Goal: Find contact information: Find contact information

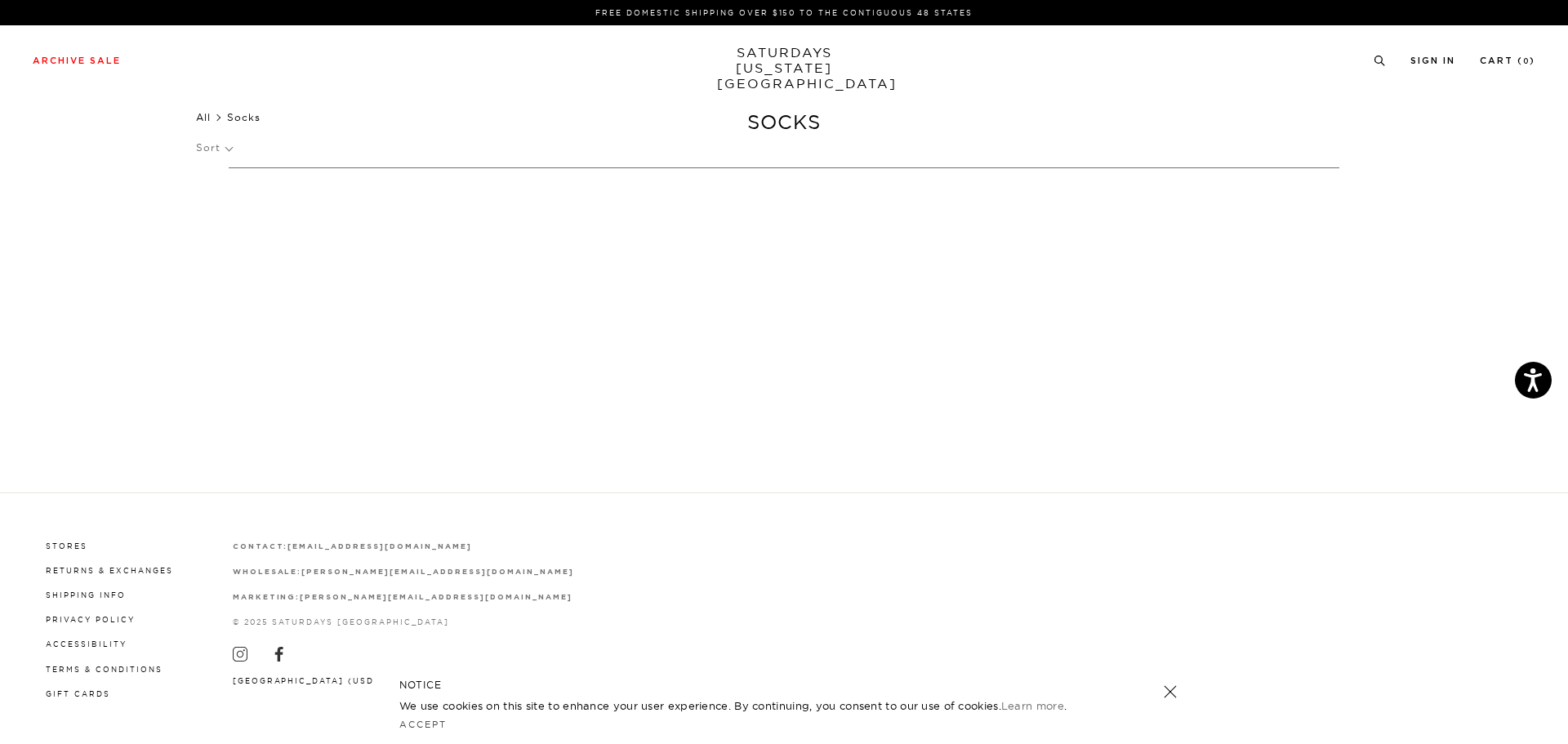
click at [202, 116] on link "All" at bounding box center [204, 117] width 15 height 12
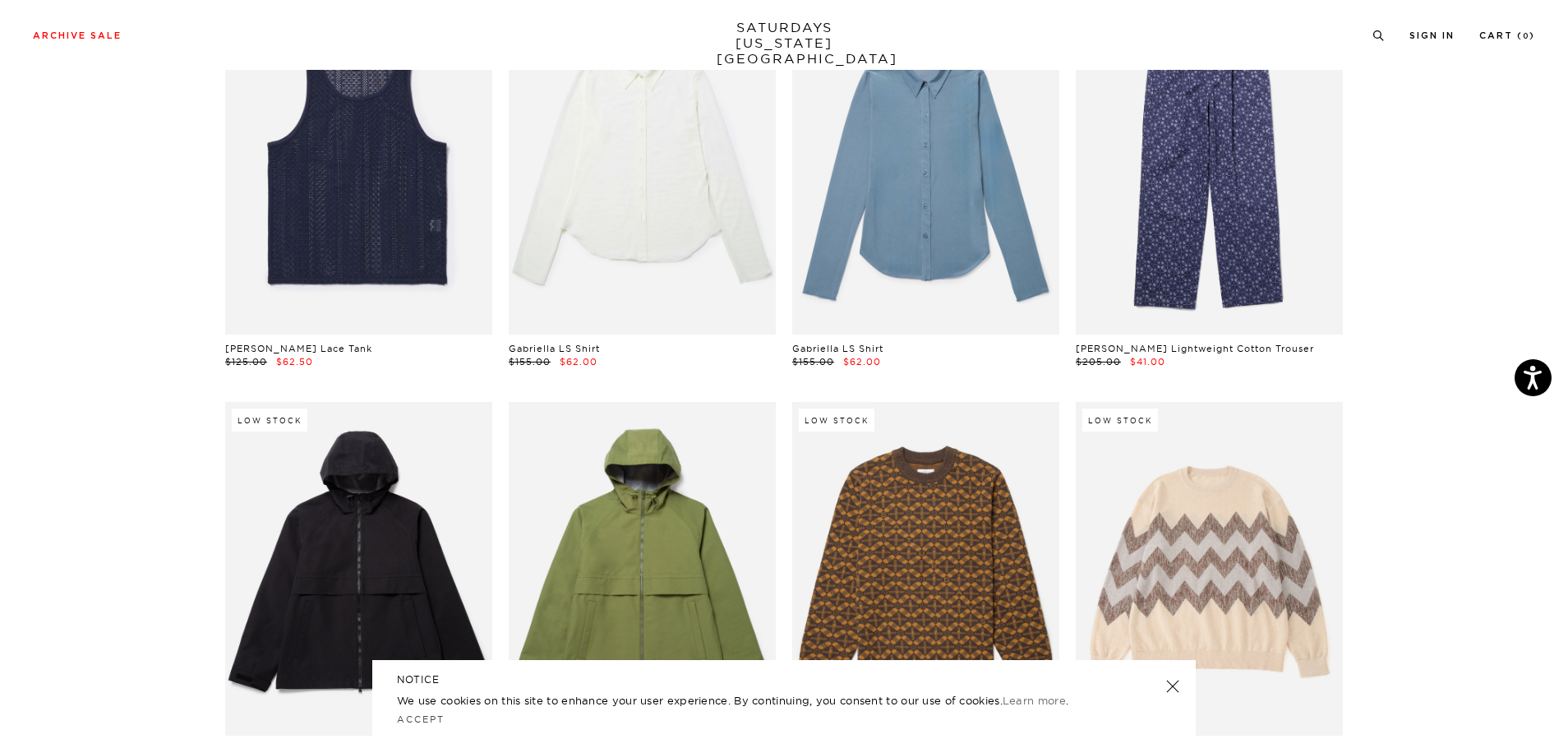
scroll to position [11179, 0]
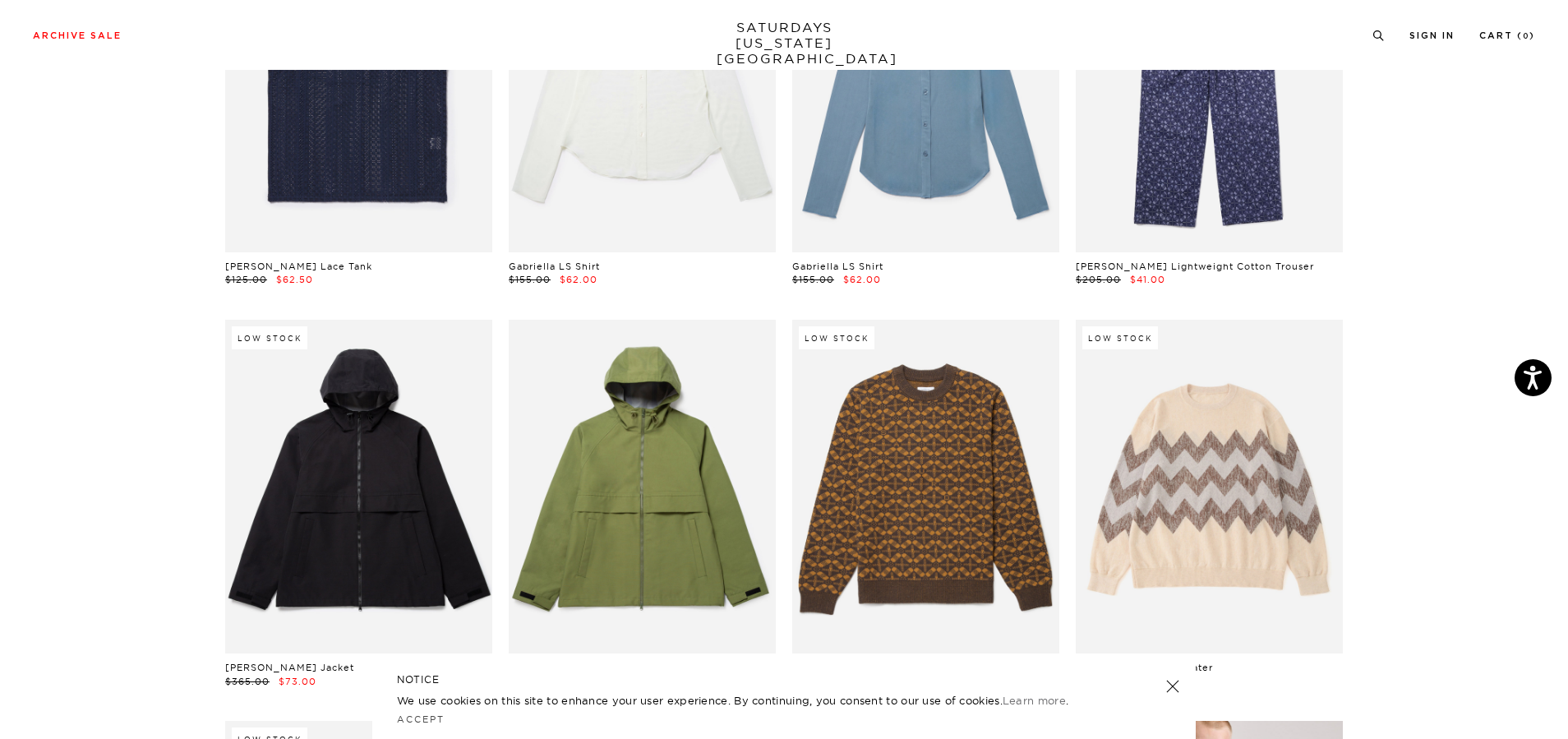
click at [1174, 685] on link at bounding box center [1172, 686] width 23 height 23
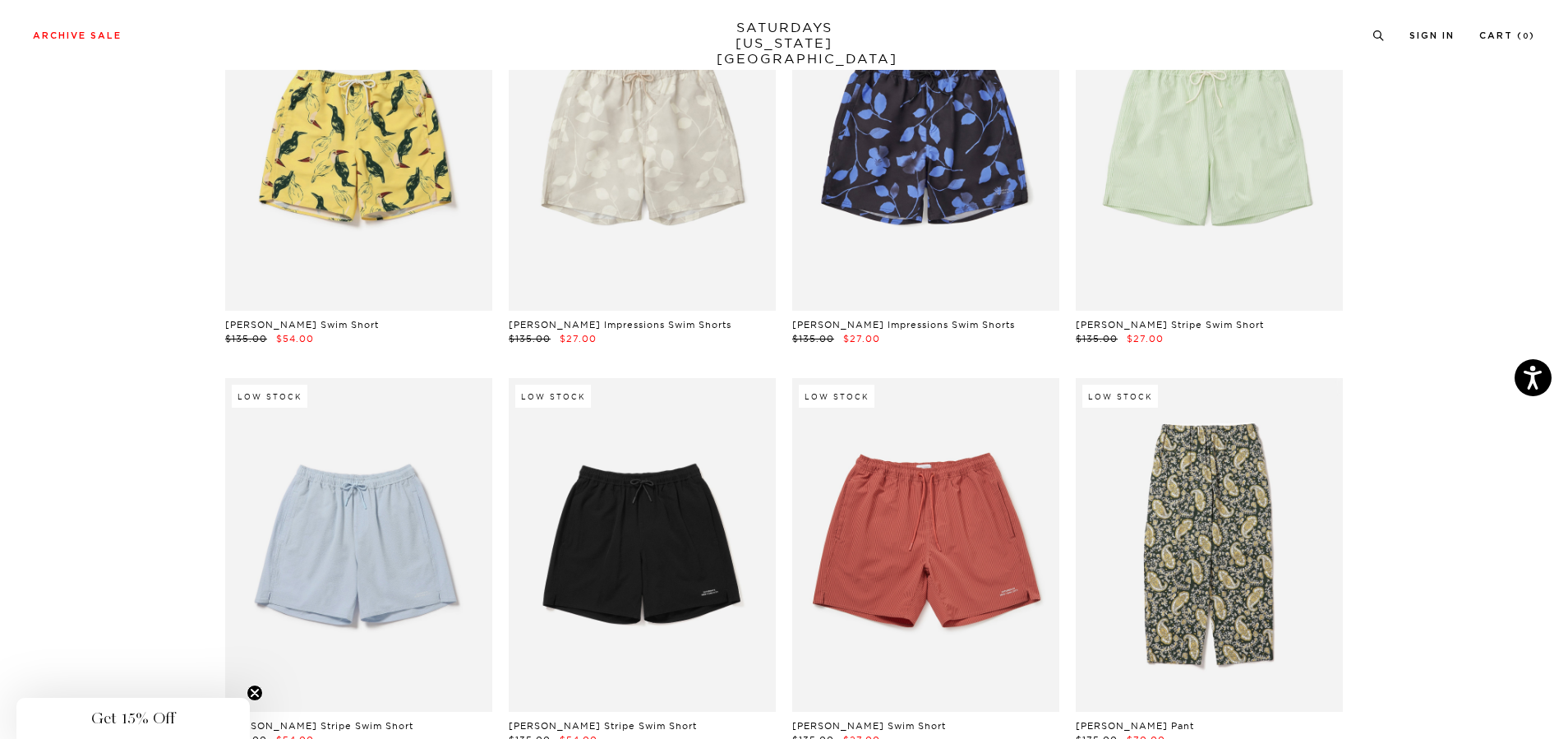
scroll to position [28663, 0]
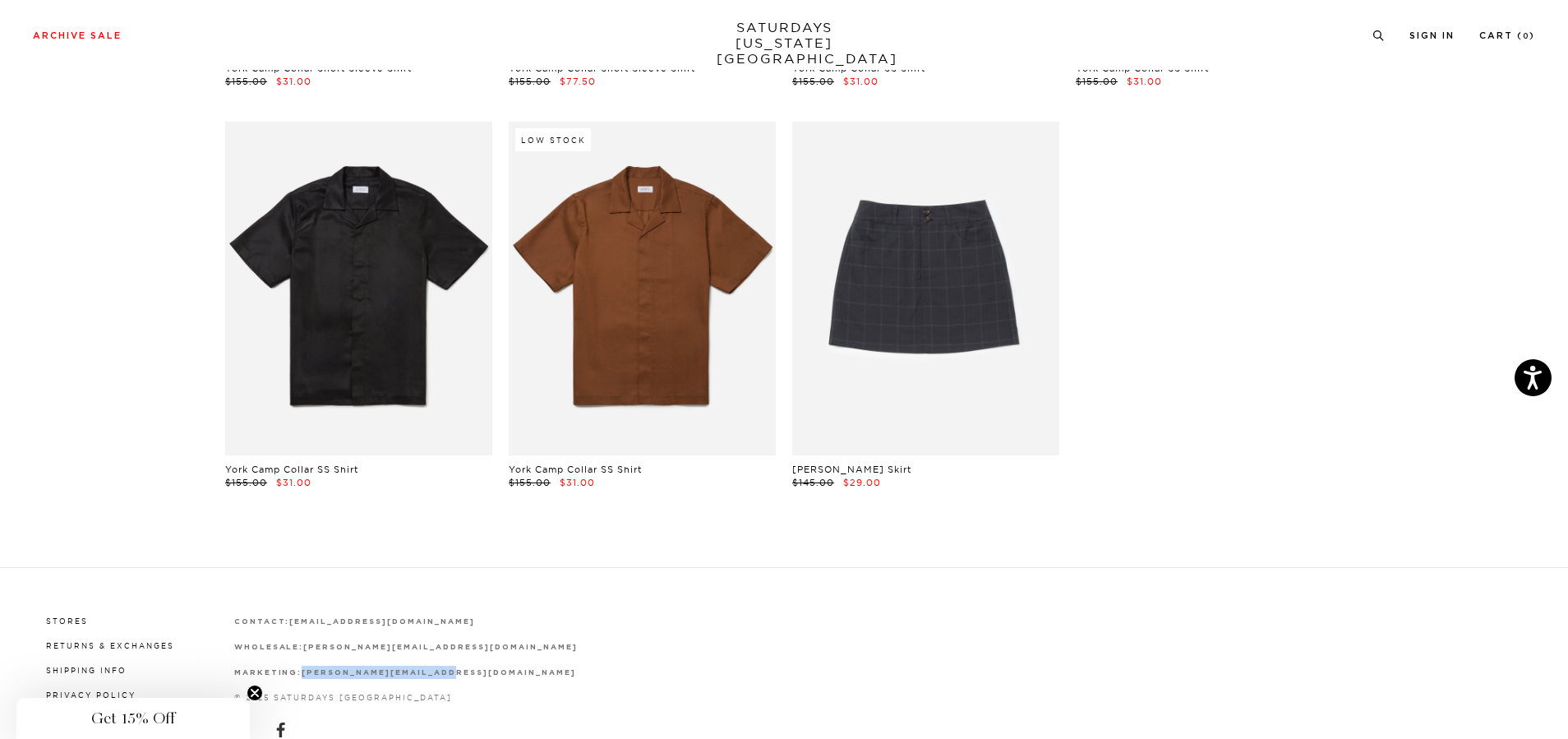
drag, startPoint x: 483, startPoint y: 589, endPoint x: 300, endPoint y: 584, distance: 183.1
click at [300, 612] on div "Stores Returns & Exchanges Shipping Info Privacy Policy Accessibility Terms & C…" at bounding box center [784, 694] width 1502 height 164
copy strong "[PERSON_NAME][EMAIL_ADDRESS][DOMAIN_NAME]"
